Goal: Task Accomplishment & Management: Use online tool/utility

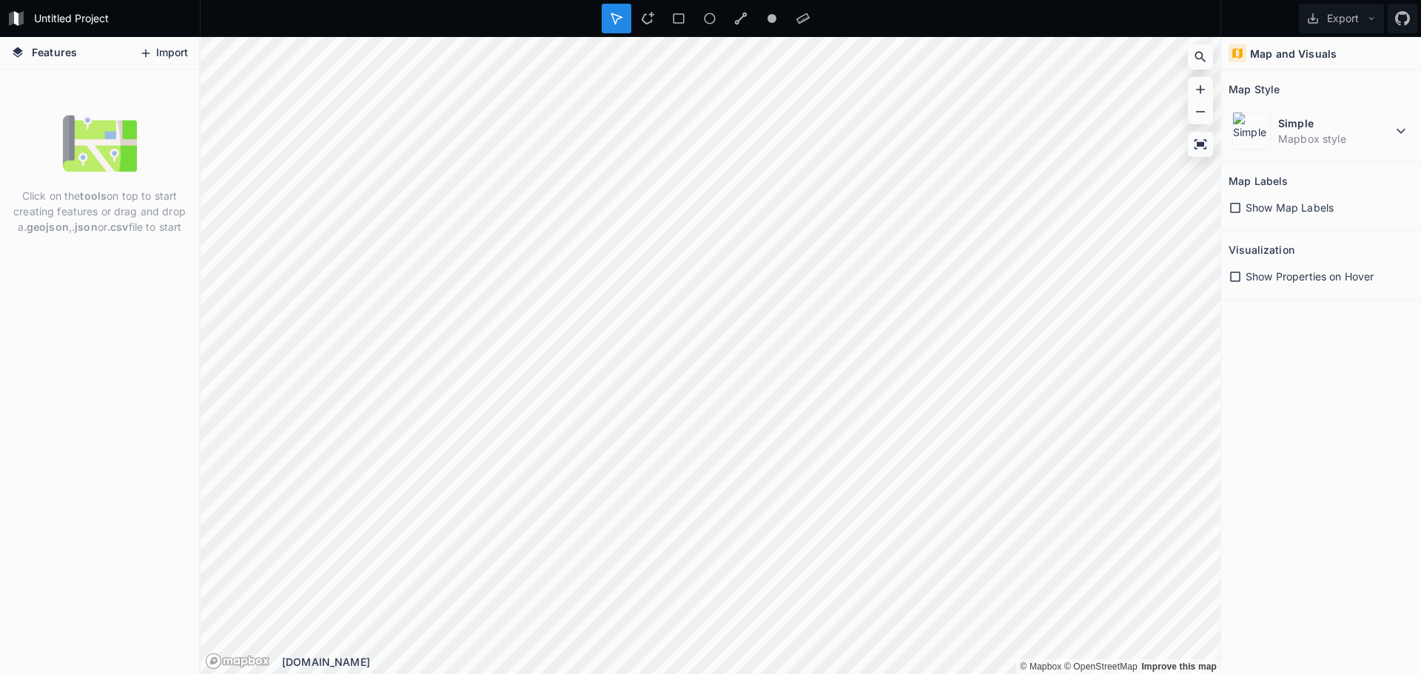
click at [161, 50] on button "Import" at bounding box center [164, 53] width 64 height 24
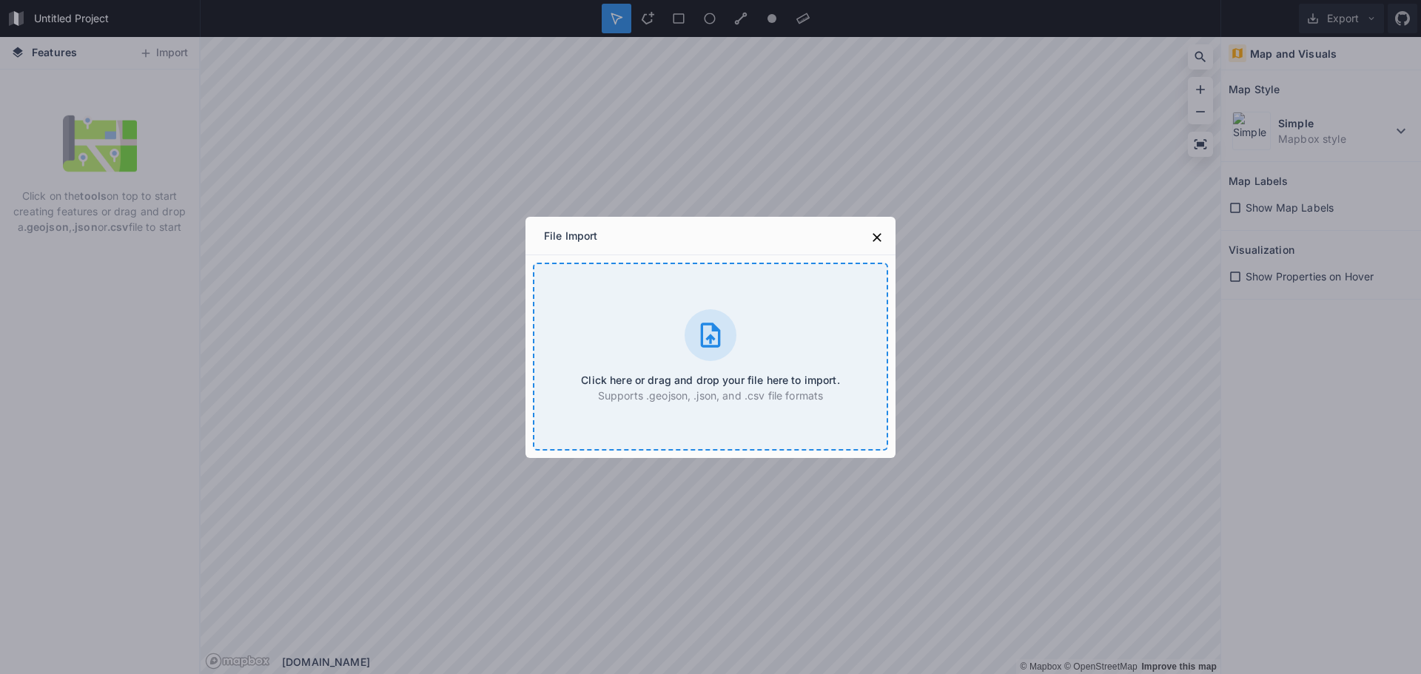
click at [631, 326] on div "Click here or drag and drop your file here to import. Supports .geojson, .json,…" at bounding box center [710, 357] width 355 height 188
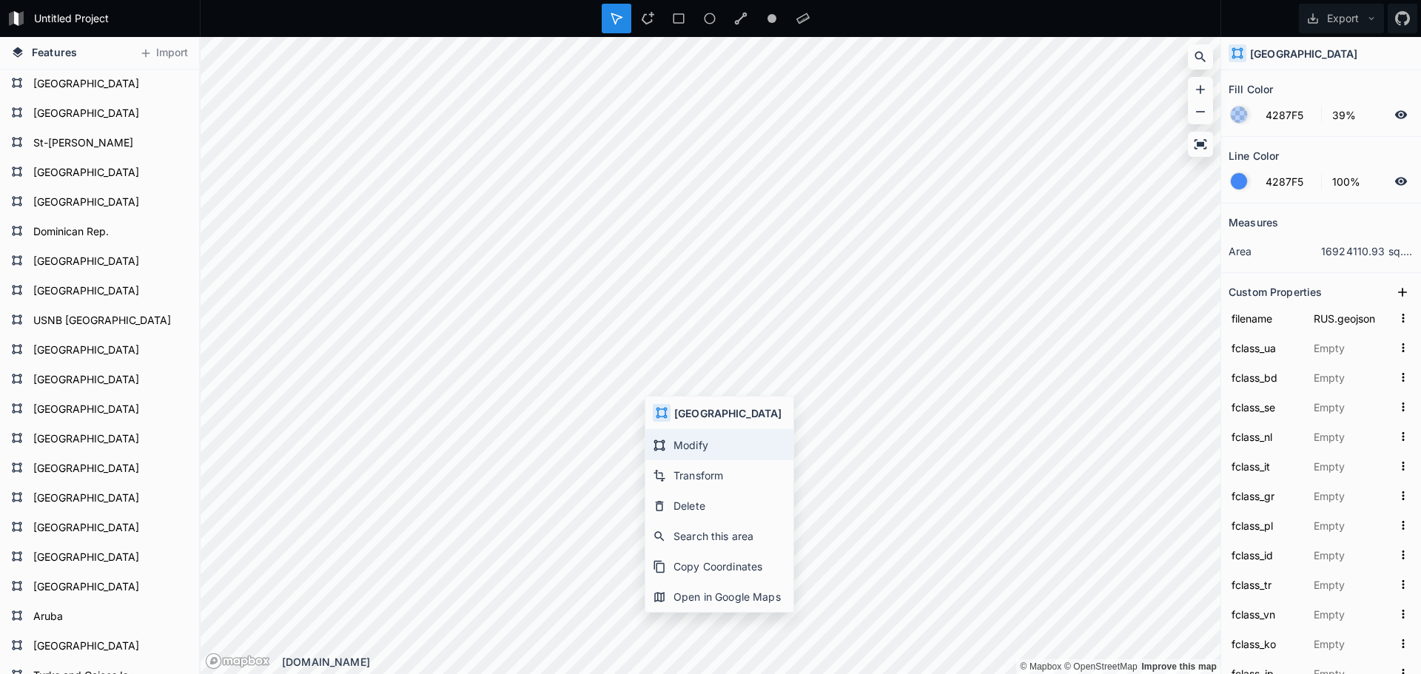
click at [706, 459] on div "Modify" at bounding box center [719, 445] width 148 height 30
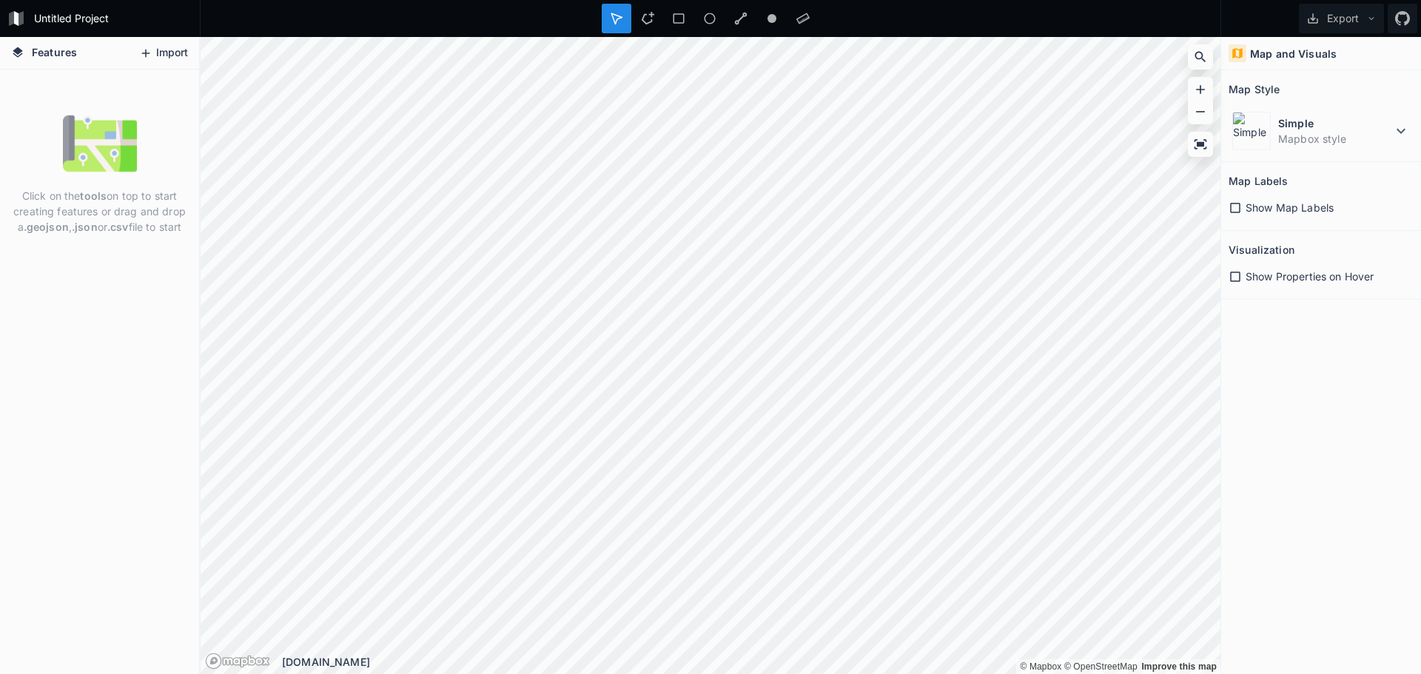
click at [158, 44] on button "Import" at bounding box center [164, 53] width 64 height 24
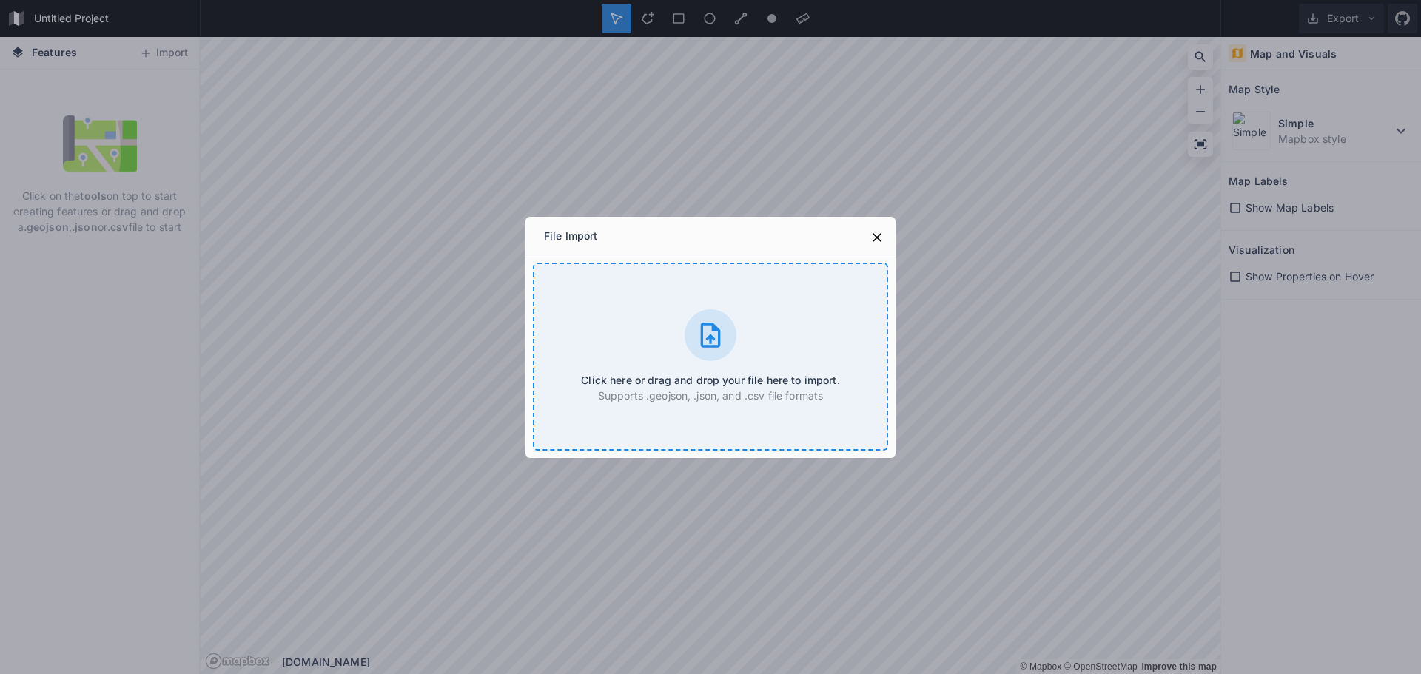
click at [753, 392] on p "Supports .geojson, .json, and .csv file formats" at bounding box center [710, 396] width 258 height 16
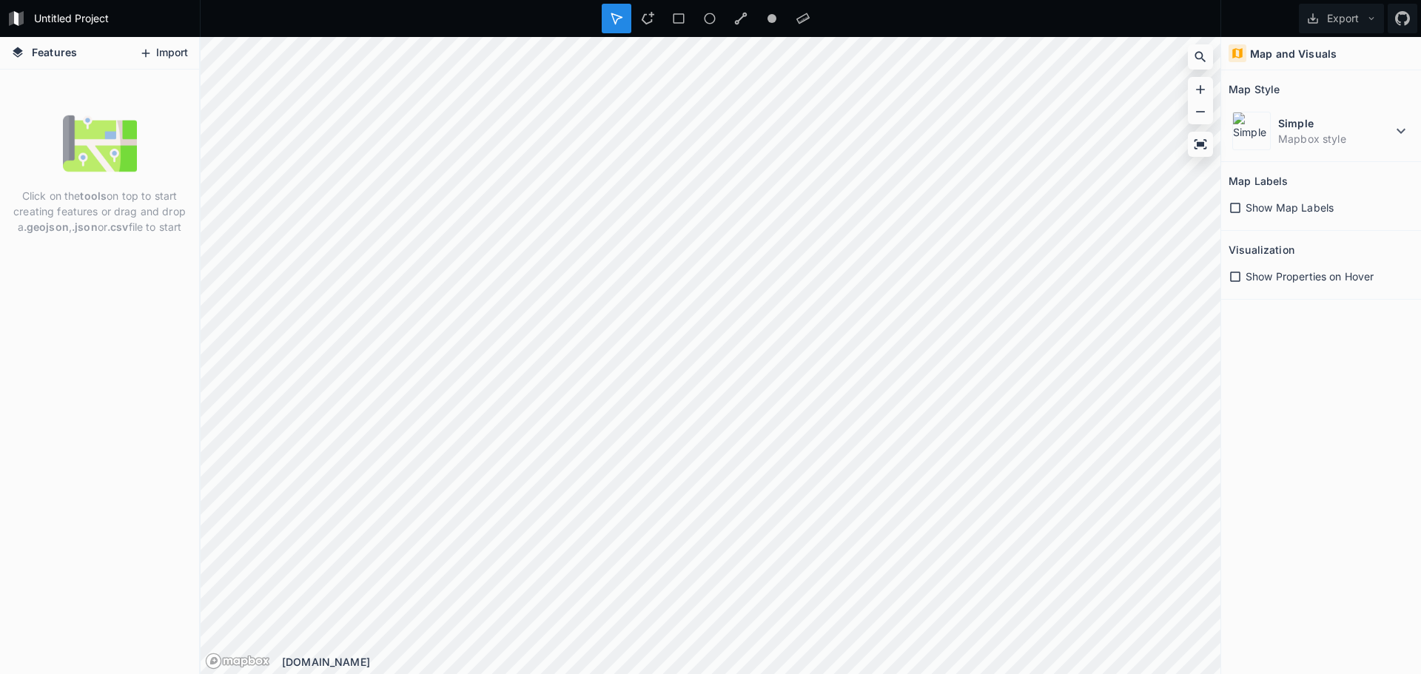
click at [158, 60] on button "Import" at bounding box center [164, 53] width 64 height 24
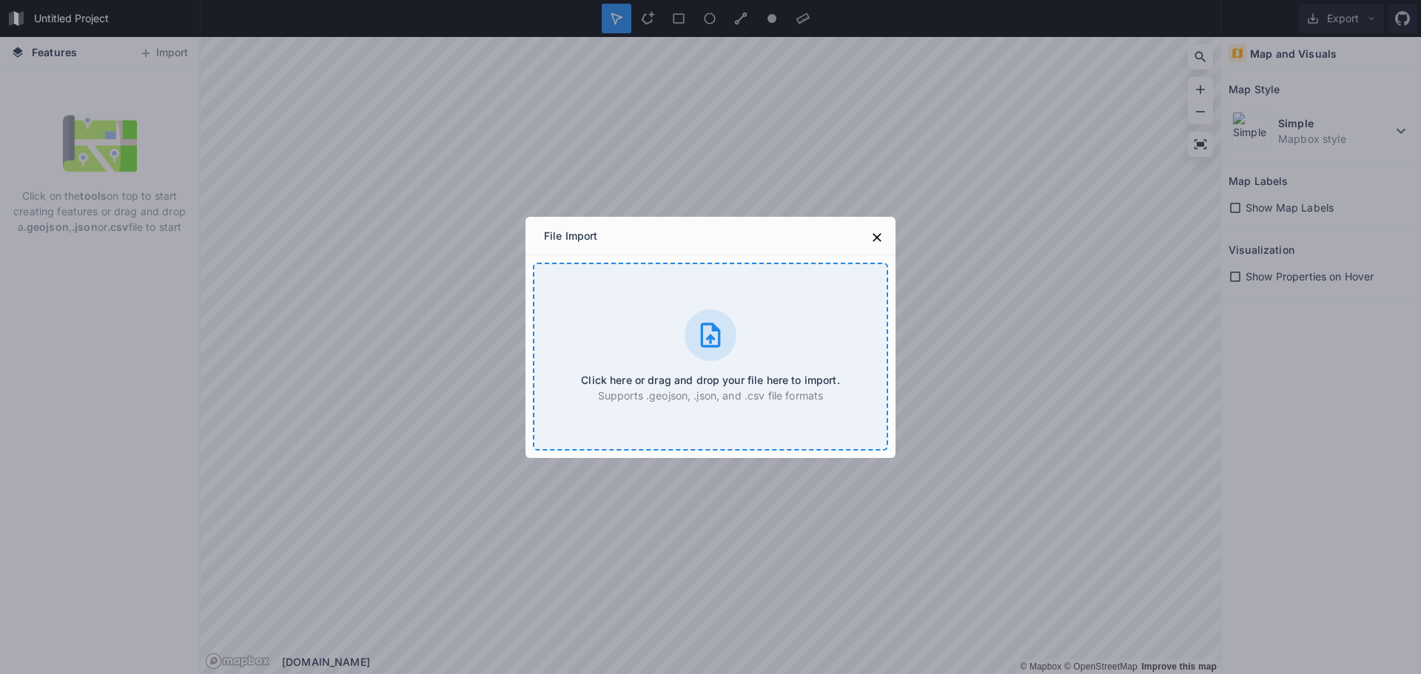
click at [625, 340] on div "Click here or drag and drop your file here to import. Supports .geojson, .json,…" at bounding box center [710, 357] width 355 height 188
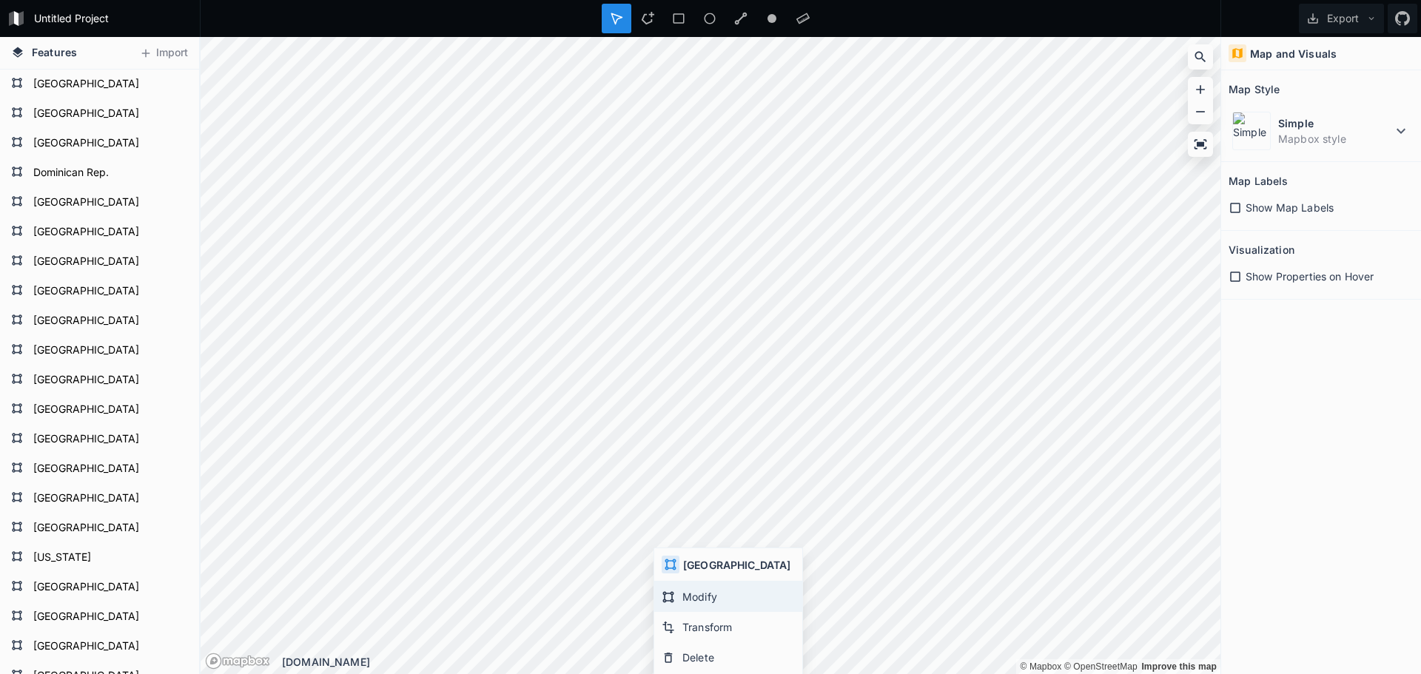
click at [694, 605] on div "Modify" at bounding box center [728, 597] width 148 height 30
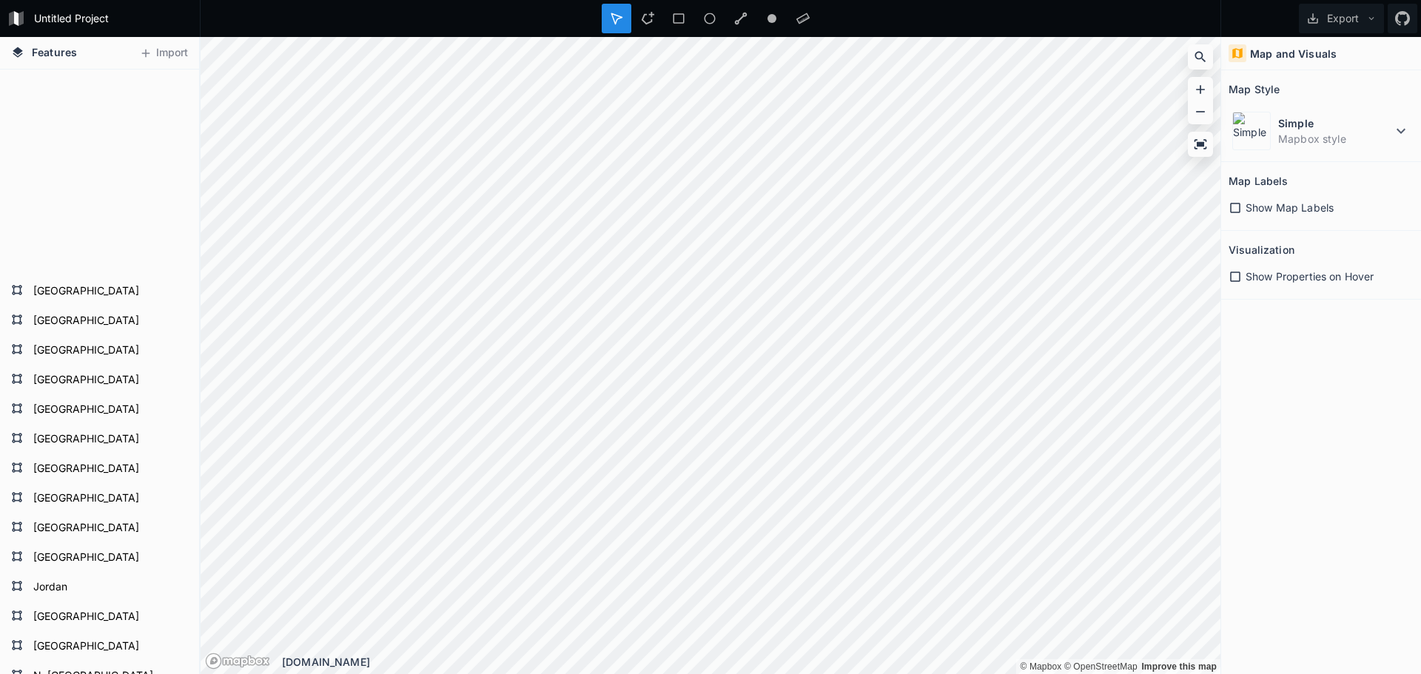
scroll to position [1628, 0]
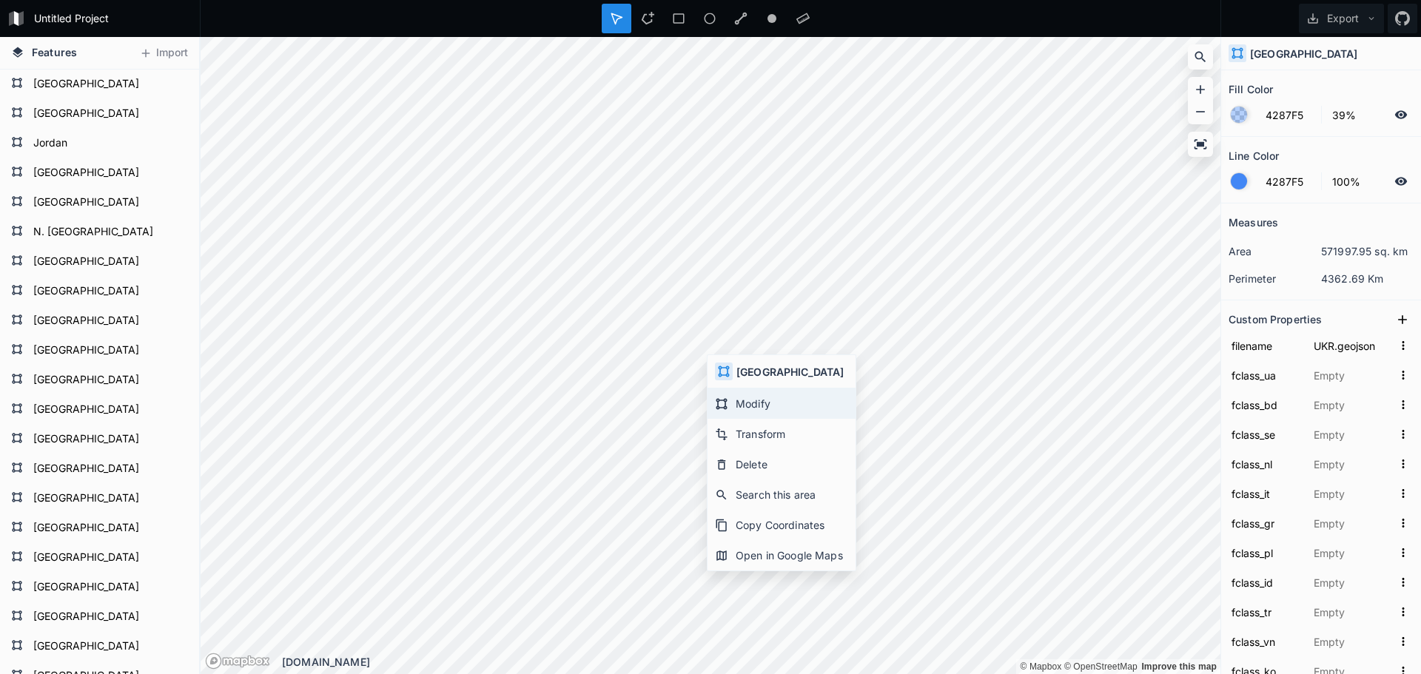
click at [768, 410] on div "Modify" at bounding box center [781, 404] width 148 height 30
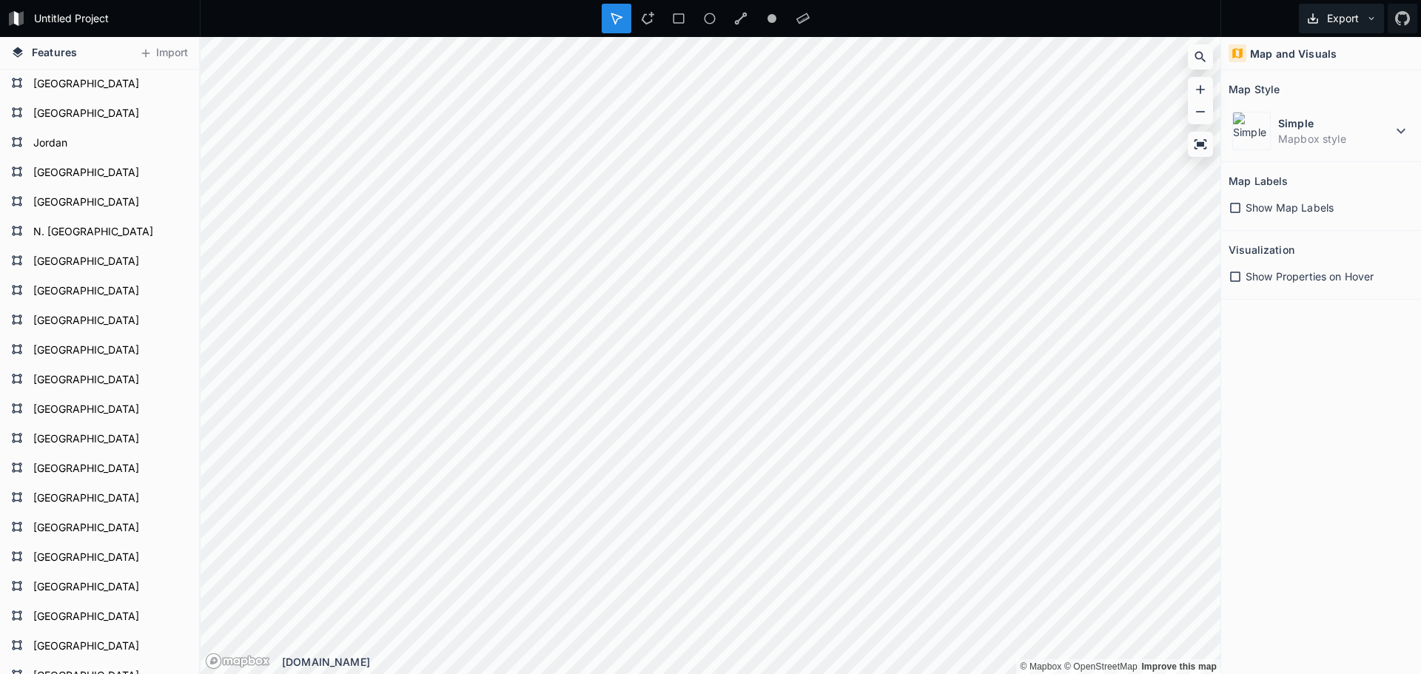
click at [1334, 23] on button "Export" at bounding box center [1341, 19] width 85 height 30
click at [1334, 84] on div "Export as .geojson" at bounding box center [1339, 85] width 148 height 30
